Goal: Task Accomplishment & Management: Complete application form

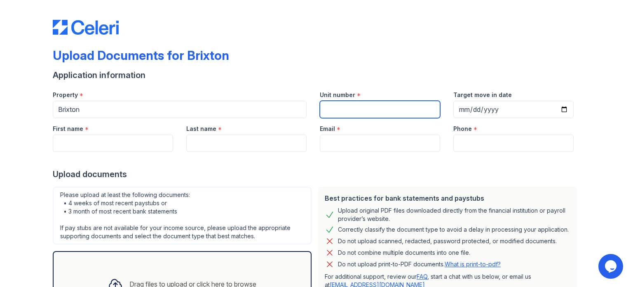
click at [386, 112] on input "Unit number" at bounding box center [380, 109] width 120 height 17
type input "2104"
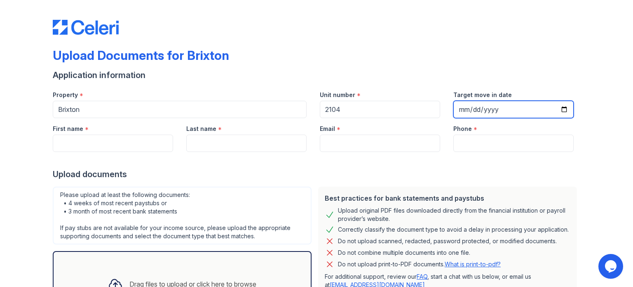
click at [515, 112] on input "Target move in date" at bounding box center [514, 109] width 120 height 17
click at [561, 106] on input "Target move in date" at bounding box center [514, 109] width 120 height 17
type input "[DATE]"
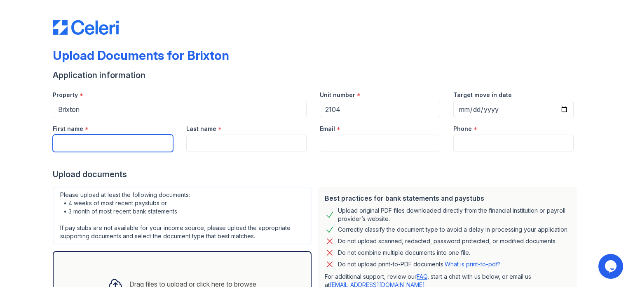
click at [133, 147] on input "First name" at bounding box center [113, 142] width 120 height 17
type input "[PERSON_NAME]"
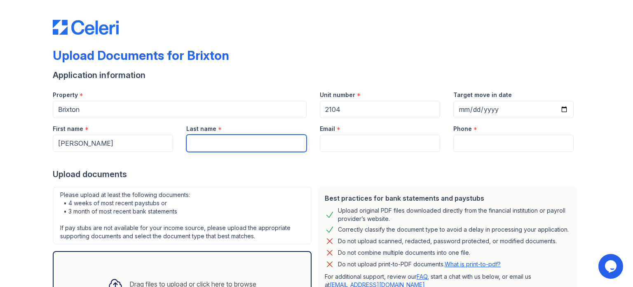
click at [200, 143] on input "Last name" at bounding box center [246, 142] width 120 height 17
type input "[PERSON_NAME]"
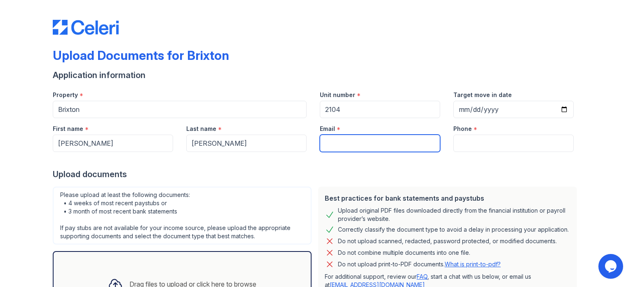
click at [346, 137] on input "Email" at bounding box center [380, 142] width 120 height 17
type input "[EMAIL_ADDRESS][DOMAIN_NAME]"
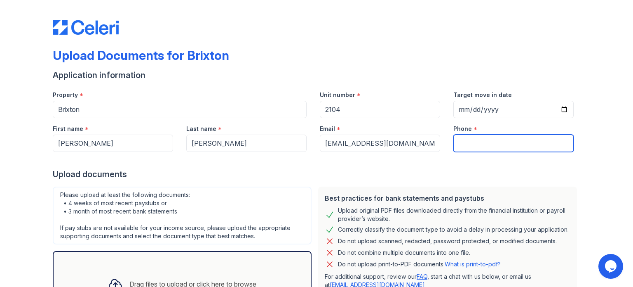
click at [503, 149] on input "Phone" at bounding box center [514, 142] width 120 height 17
type input "9562448925"
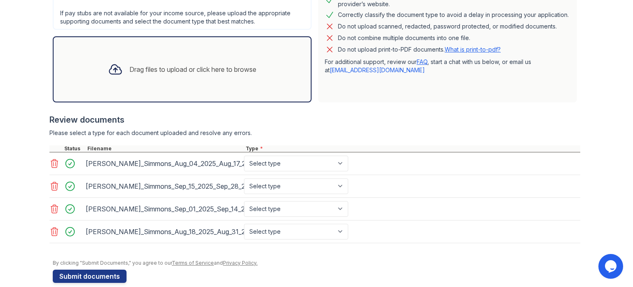
scroll to position [225, 0]
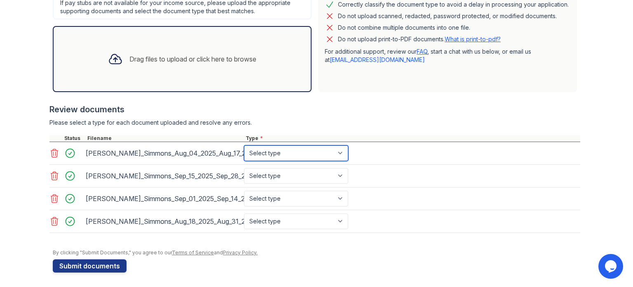
click at [324, 151] on select "Select type Paystub Bank Statement Offer Letter Tax Documents Benefit Award Let…" at bounding box center [296, 153] width 104 height 16
select select "paystub"
click at [244, 145] on select "Select type Paystub Bank Statement Offer Letter Tax Documents Benefit Award Let…" at bounding box center [296, 153] width 104 height 16
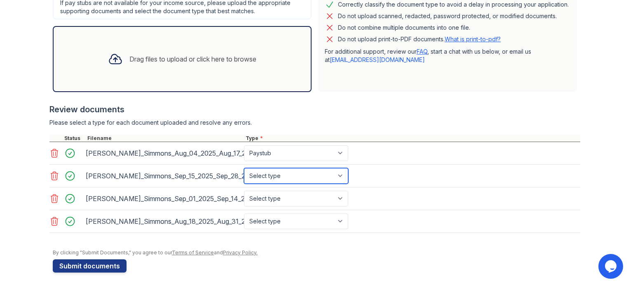
click at [307, 173] on select "Select type Paystub Bank Statement Offer Letter Tax Documents Benefit Award Let…" at bounding box center [296, 176] width 104 height 16
select select "paystub"
click at [244, 168] on select "Select type Paystub Bank Statement Offer Letter Tax Documents Benefit Award Let…" at bounding box center [296, 176] width 104 height 16
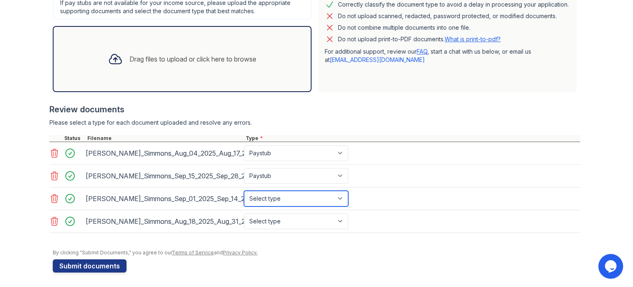
click at [306, 193] on select "Select type Paystub Bank Statement Offer Letter Tax Documents Benefit Award Let…" at bounding box center [296, 199] width 104 height 16
select select "paystub"
click at [244, 191] on select "Select type Paystub Bank Statement Offer Letter Tax Documents Benefit Award Let…" at bounding box center [296, 199] width 104 height 16
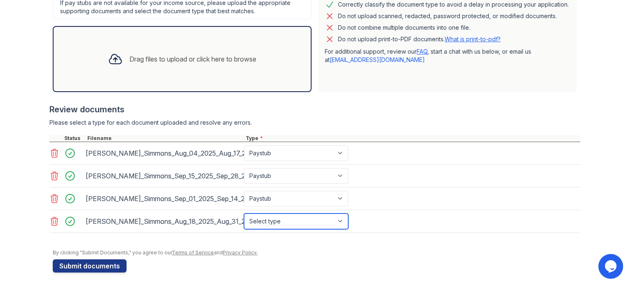
click at [287, 222] on select "Select type Paystub Bank Statement Offer Letter Tax Documents Benefit Award Let…" at bounding box center [296, 221] width 104 height 16
select select "paystub"
click at [244, 213] on select "Select type Paystub Bank Statement Offer Letter Tax Documents Benefit Award Let…" at bounding box center [296, 221] width 104 height 16
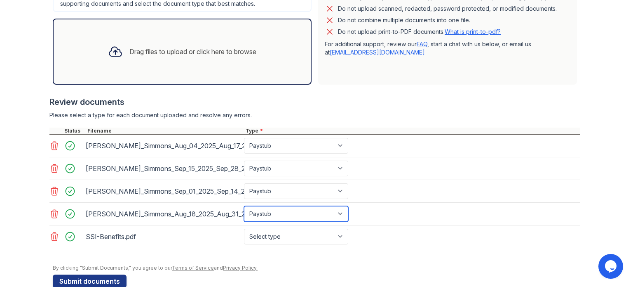
scroll to position [247, 0]
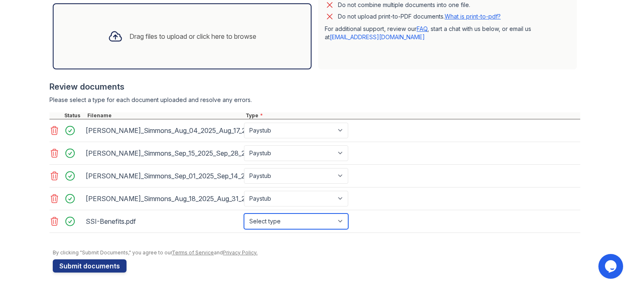
click at [310, 221] on select "Select type Paystub Bank Statement Offer Letter Tax Documents Benefit Award Let…" at bounding box center [296, 221] width 104 height 16
select select "benefit_award_letter"
click at [244, 213] on select "Select type Paystub Bank Statement Offer Letter Tax Documents Benefit Award Let…" at bounding box center [296, 221] width 104 height 16
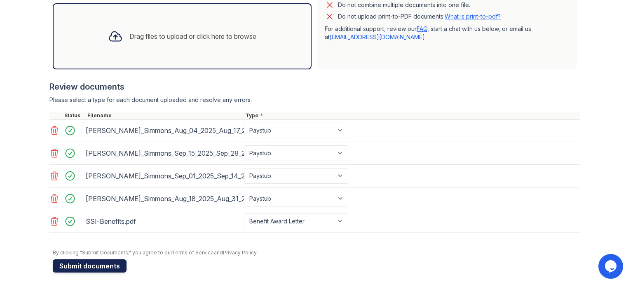
click at [88, 265] on button "Submit documents" at bounding box center [90, 265] width 74 height 13
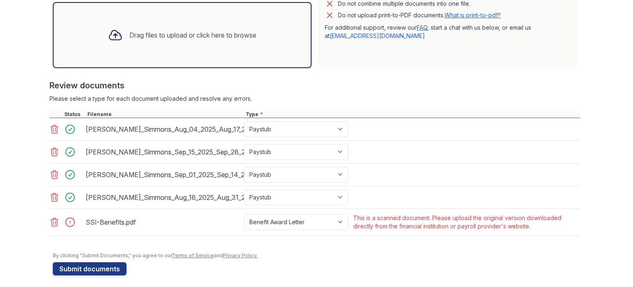
scroll to position [275, 0]
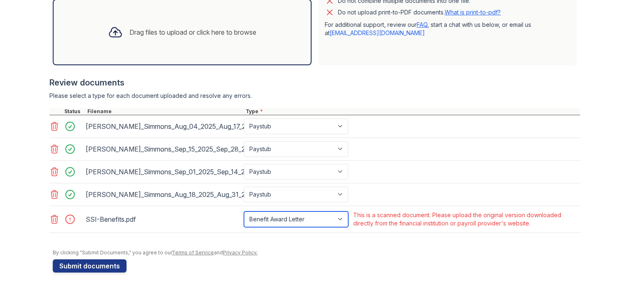
click at [294, 214] on select "Paystub Bank Statement Offer Letter Tax Documents Benefit Award Letter Investme…" at bounding box center [296, 219] width 104 height 16
select select "other"
click at [244, 211] on select "Paystub Bank Statement Offer Letter Tax Documents Benefit Award Letter Investme…" at bounding box center [296, 219] width 104 height 16
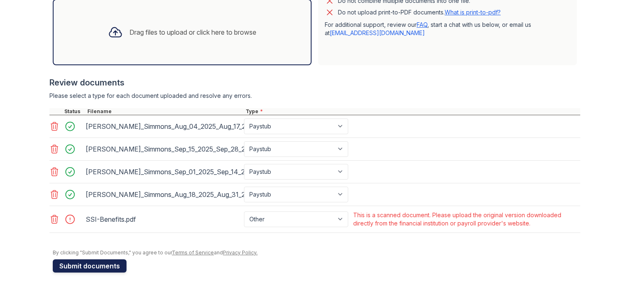
click at [68, 260] on button "Submit documents" at bounding box center [90, 265] width 74 height 13
